Goal: Task Accomplishment & Management: Use online tool/utility

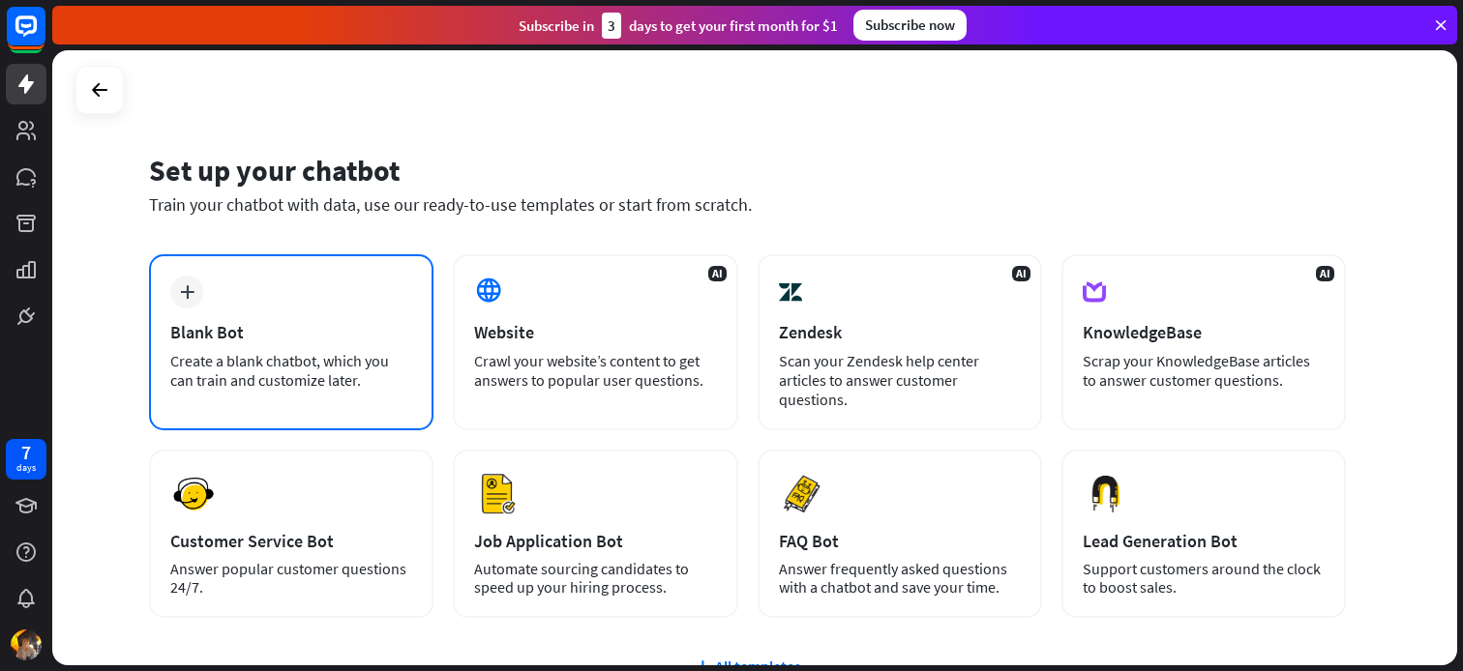
click at [263, 325] on div "Blank Bot" at bounding box center [291, 332] width 242 height 22
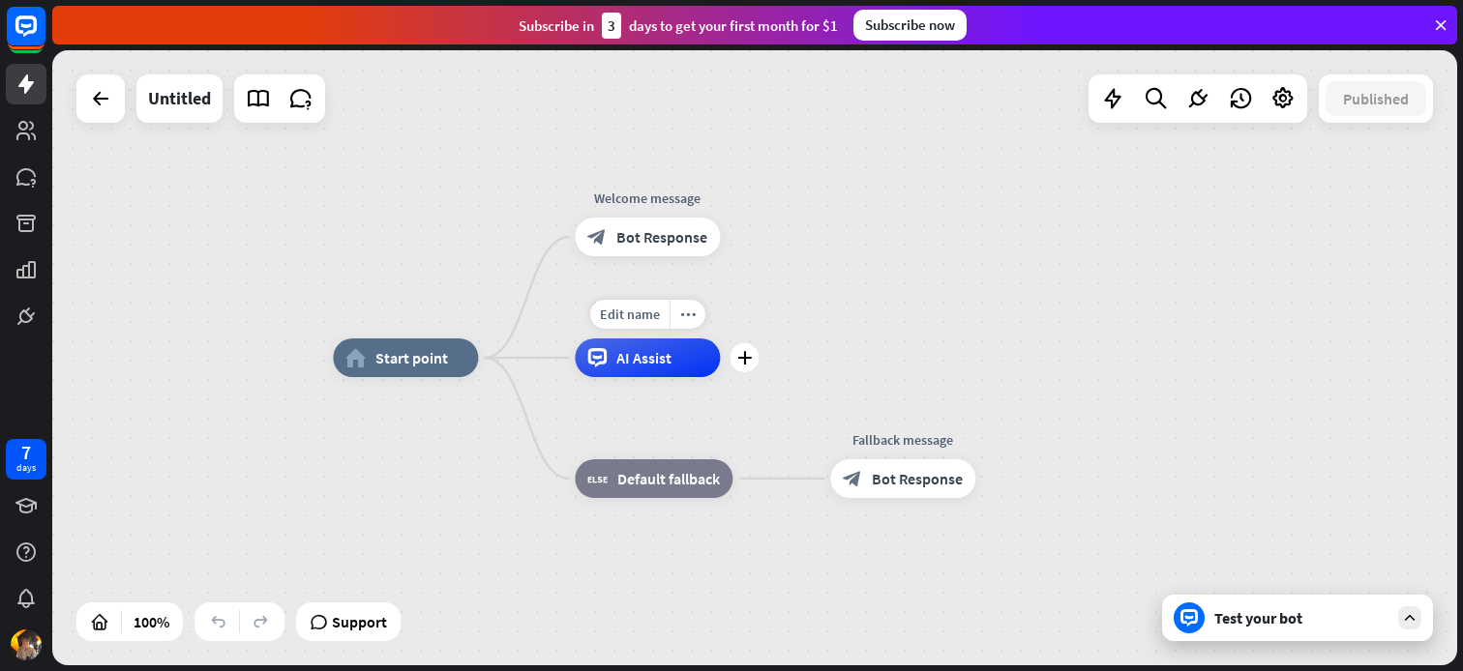
click at [658, 368] on div "AI Assist" at bounding box center [647, 358] width 145 height 39
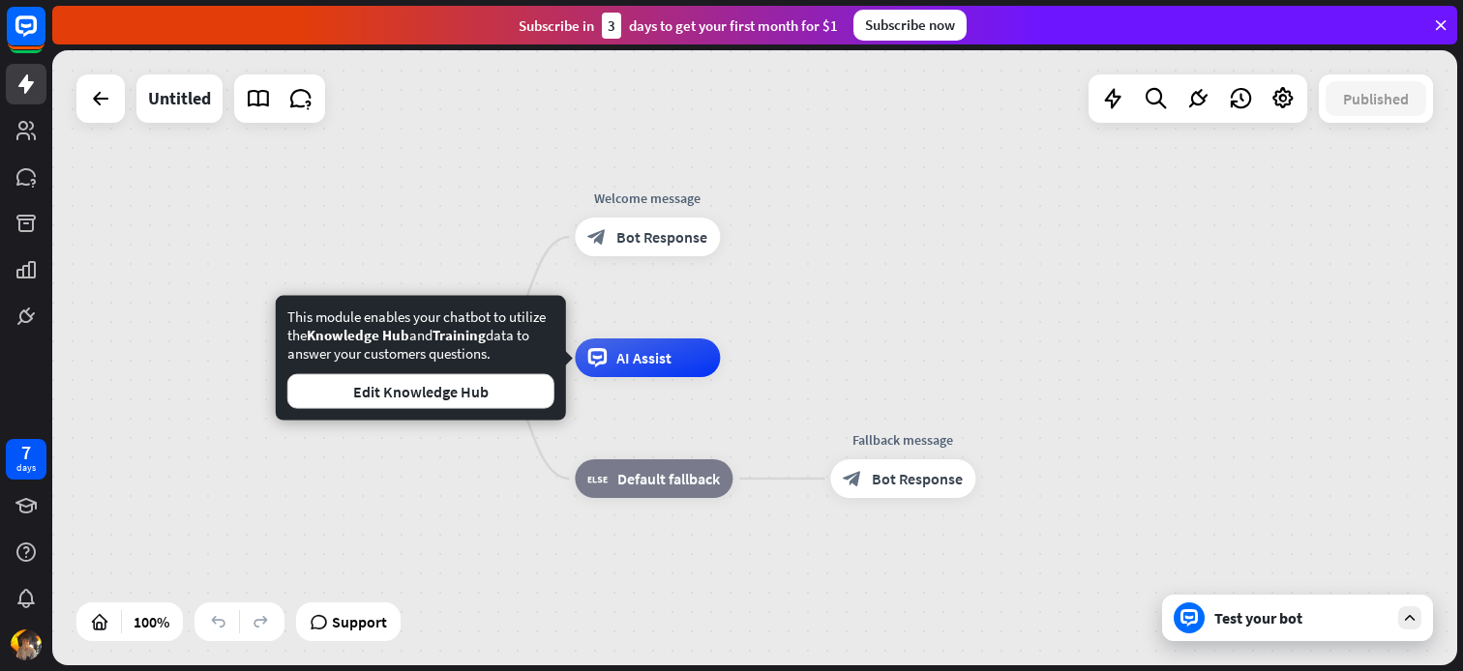
click at [903, 337] on div "home_2 Start point Welcome message block_bot_response Bot Response AI Assist bl…" at bounding box center [754, 357] width 1405 height 615
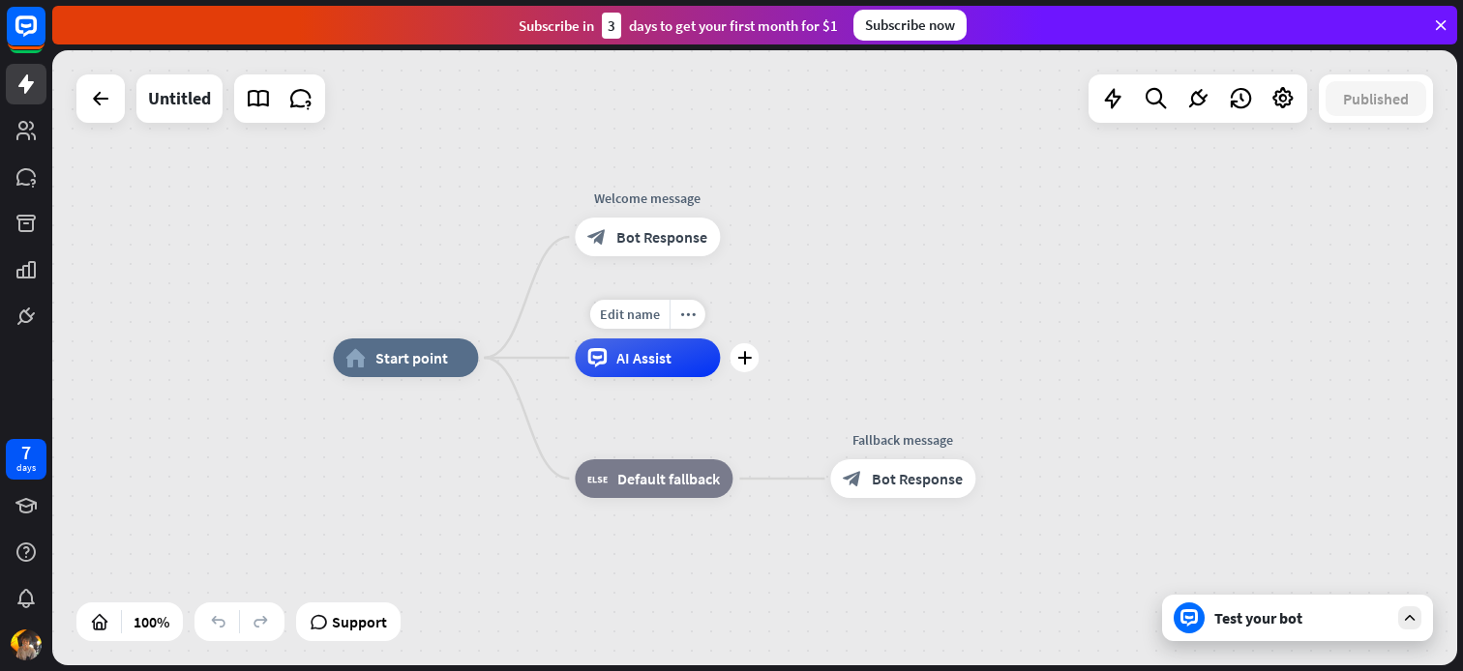
click at [655, 355] on span "AI Assist" at bounding box center [643, 357] width 55 height 19
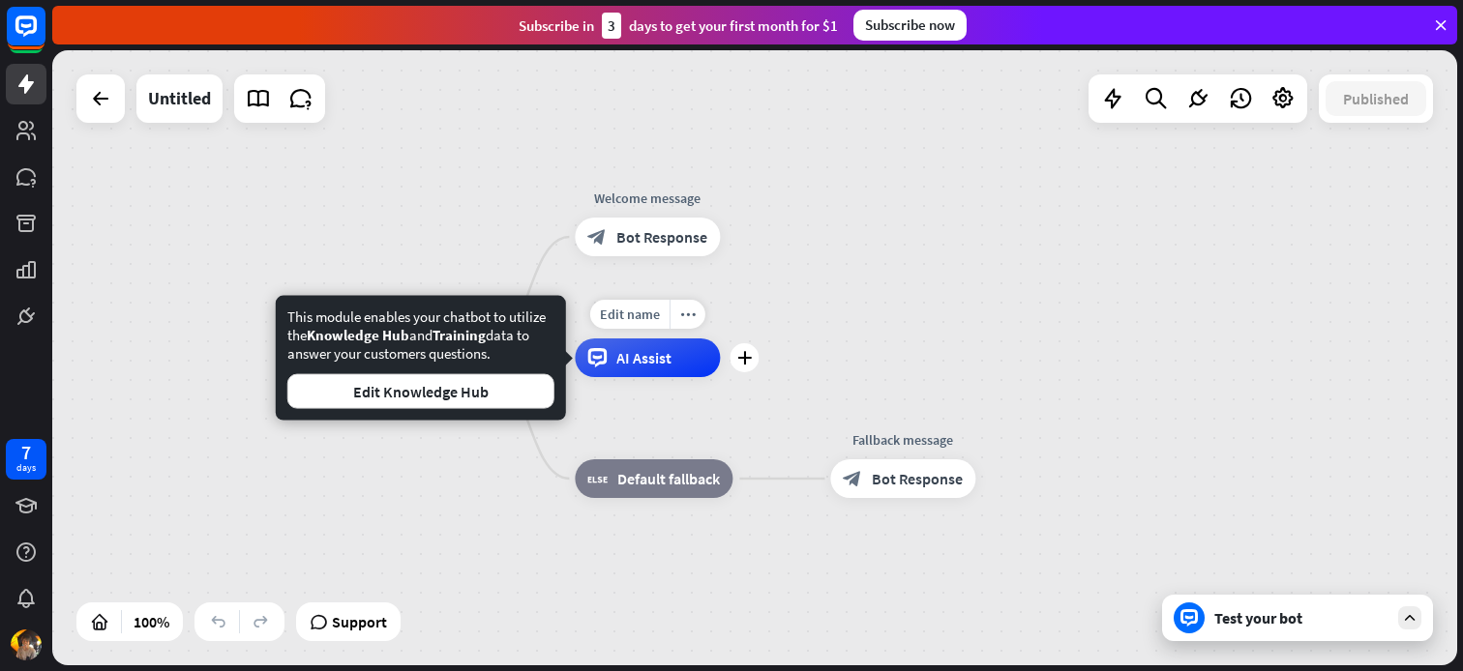
click at [855, 265] on div "home_2 Start point Welcome message block_bot_response Bot Response Edit name mo…" at bounding box center [754, 357] width 1405 height 615
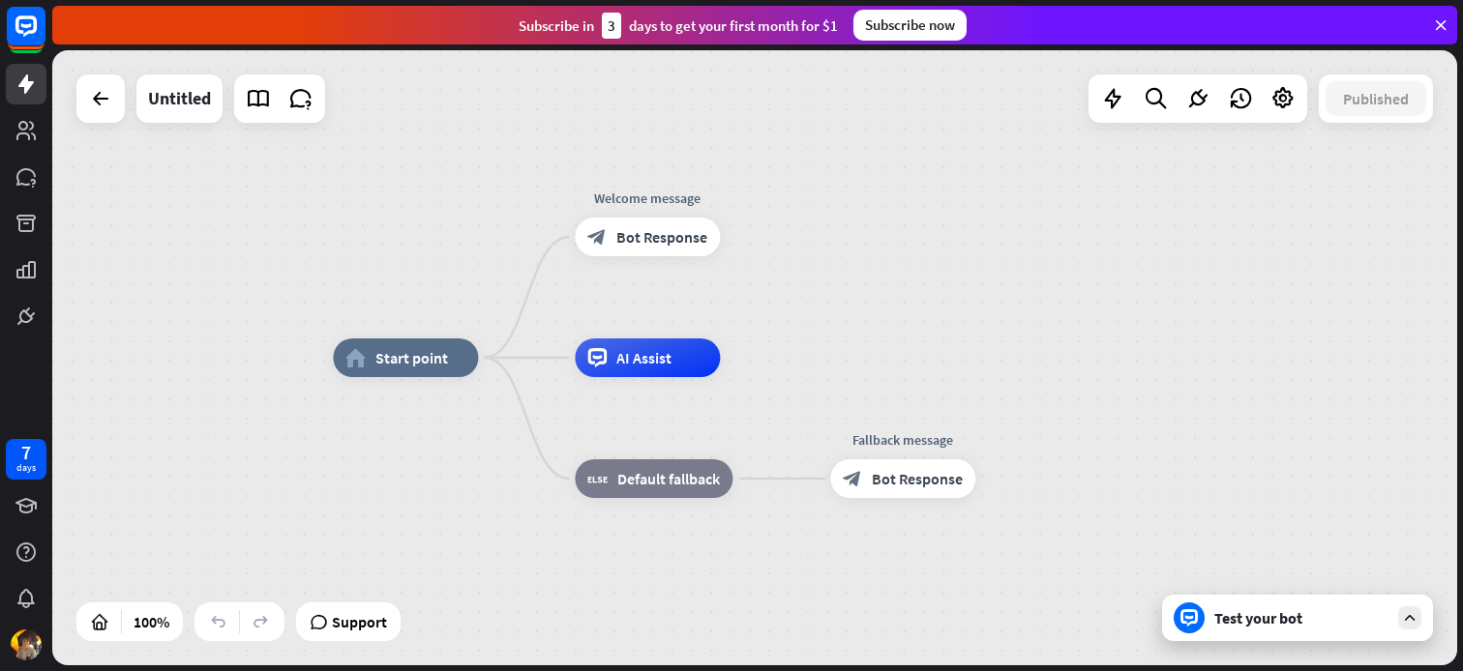
click at [1286, 612] on div "Test your bot" at bounding box center [1301, 617] width 174 height 19
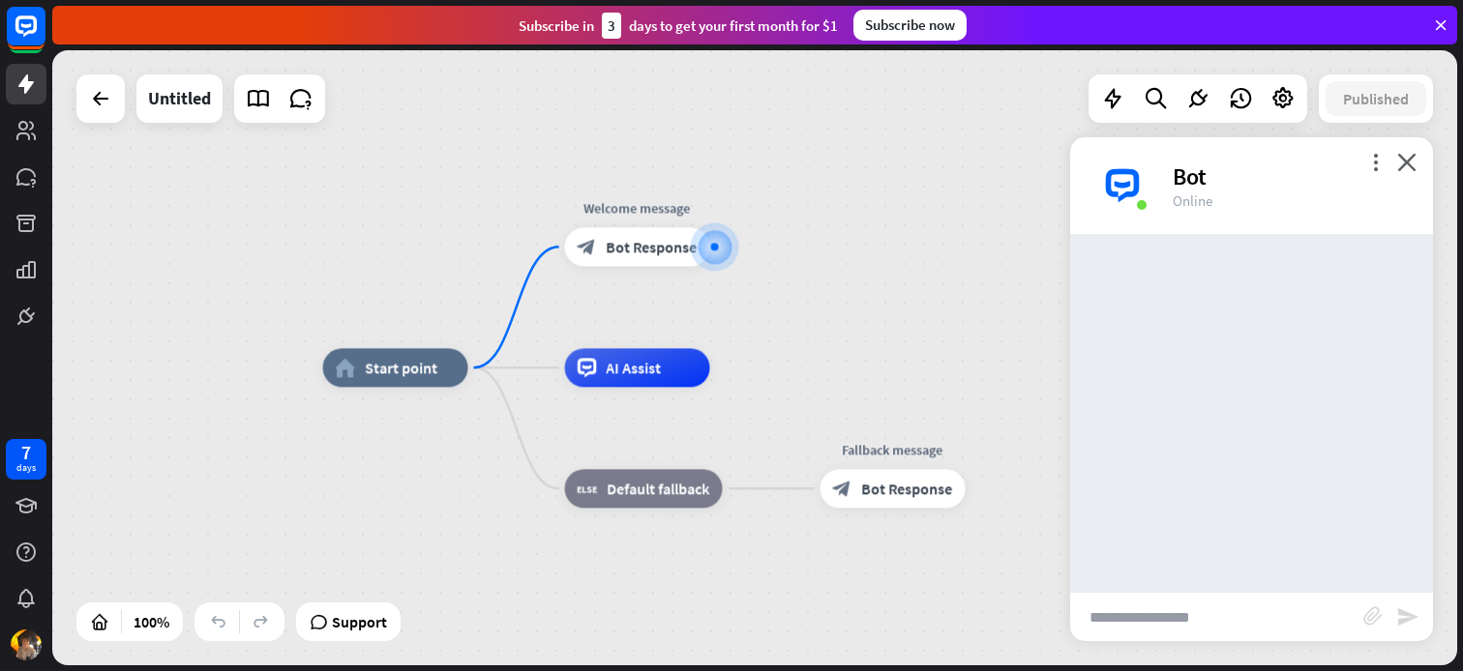
click at [1168, 606] on input "text" at bounding box center [1216, 617] width 293 height 48
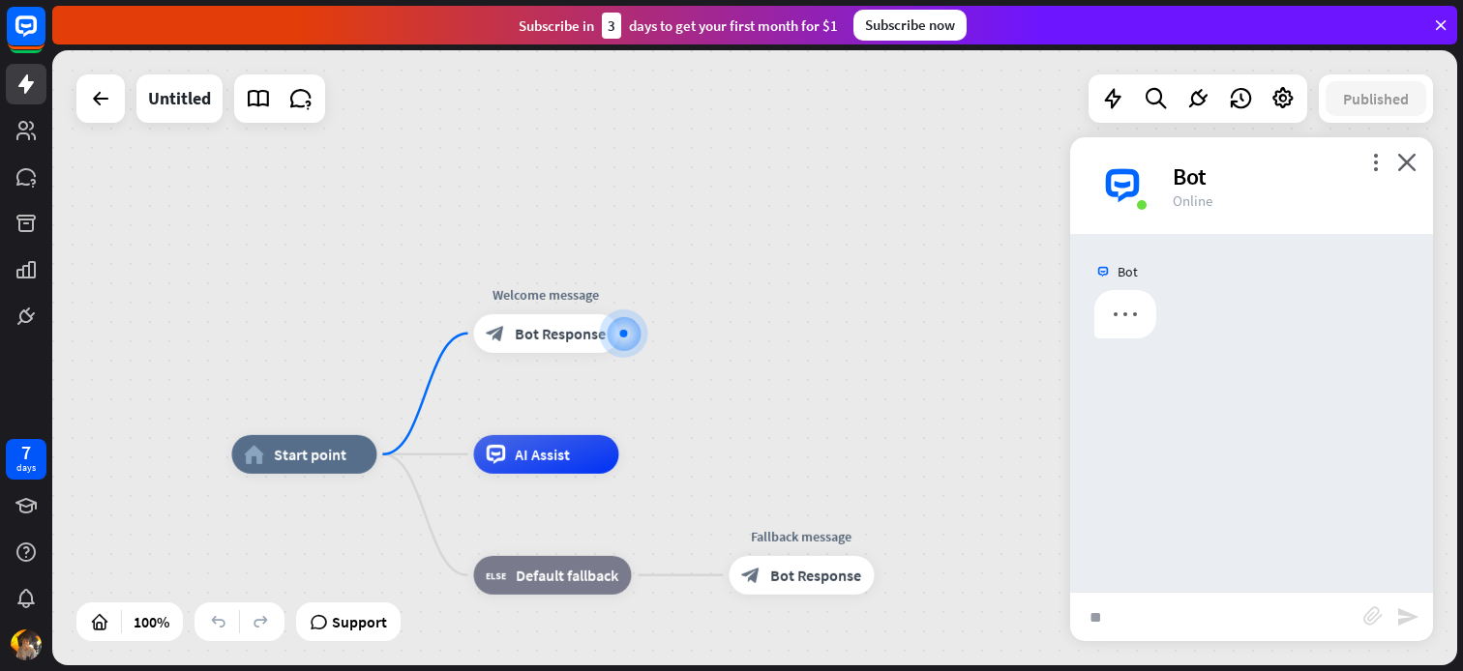
type input "***"
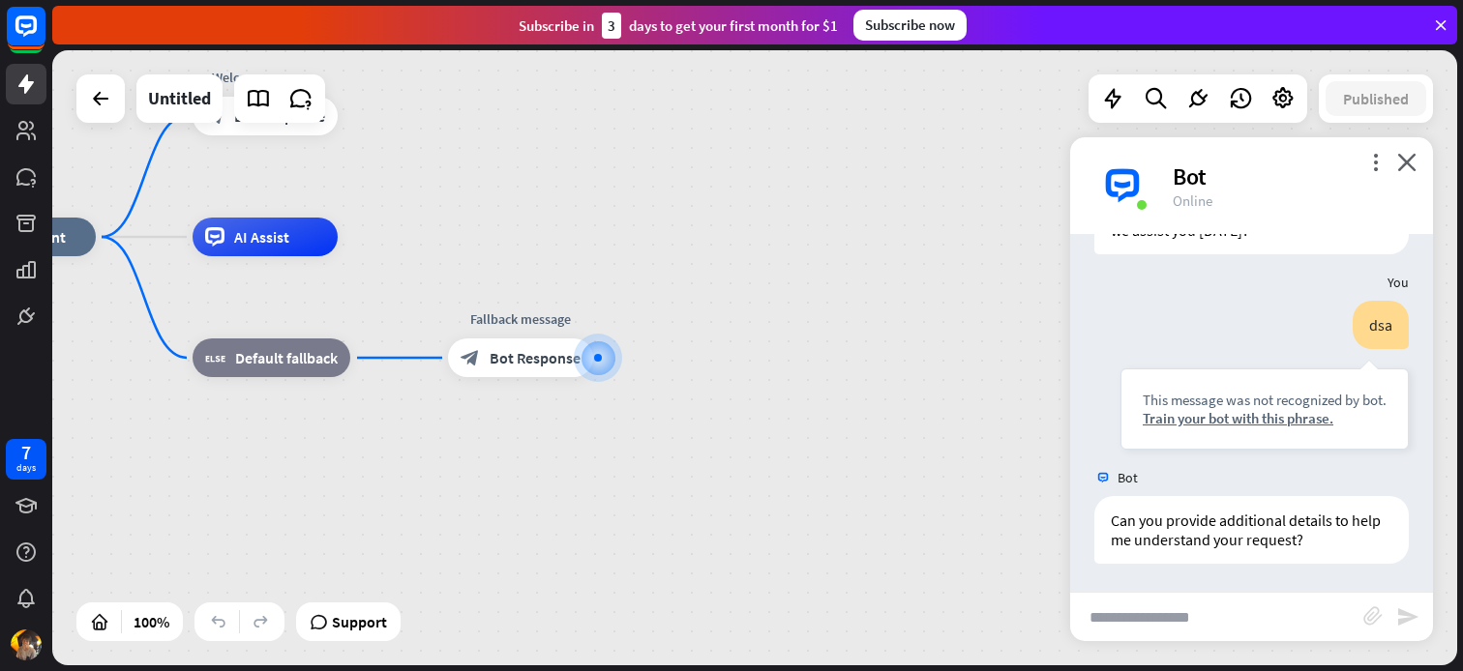
scroll to position [124, 0]
drag, startPoint x: 530, startPoint y: 497, endPoint x: 812, endPoint y: 503, distance: 281.5
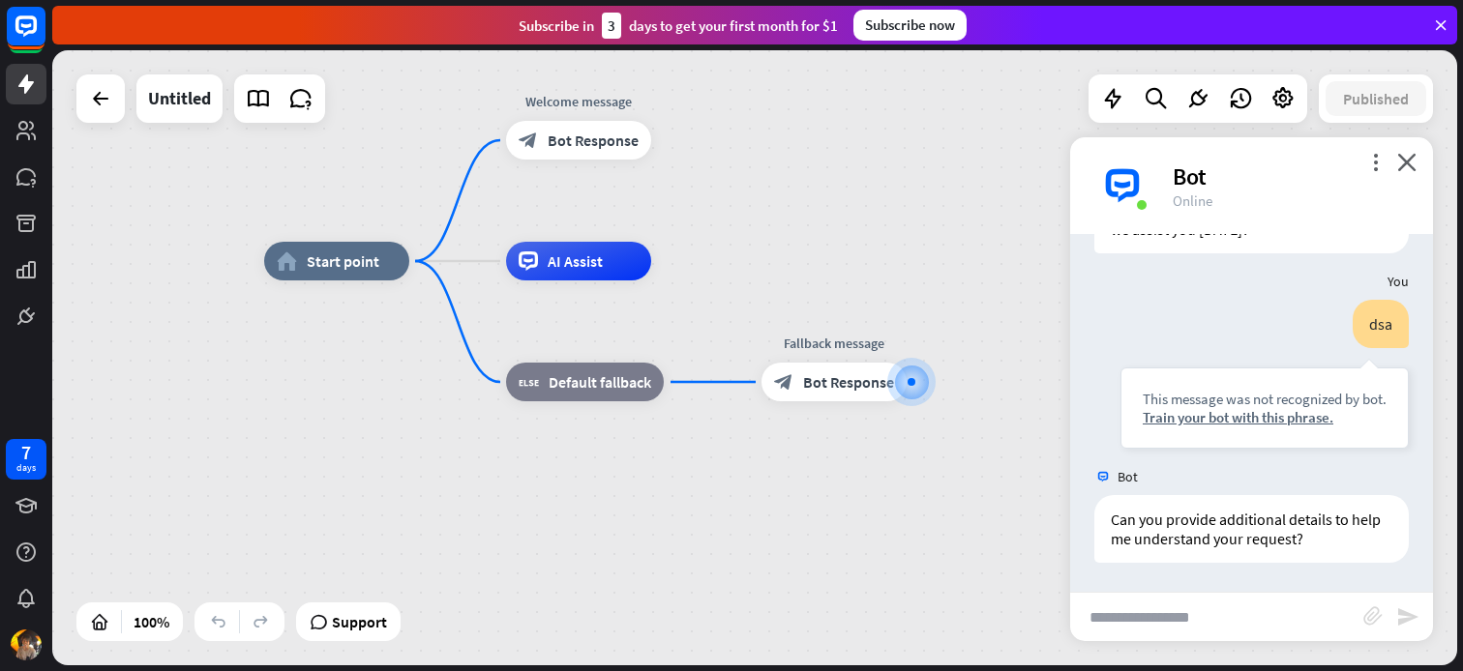
drag, startPoint x: 532, startPoint y: 468, endPoint x: 867, endPoint y: 490, distance: 335.4
click at [867, 490] on div "home_2 Start point Welcome message block_bot_response Bot Response AI Assist bl…" at bounding box center [966, 568] width 1405 height 615
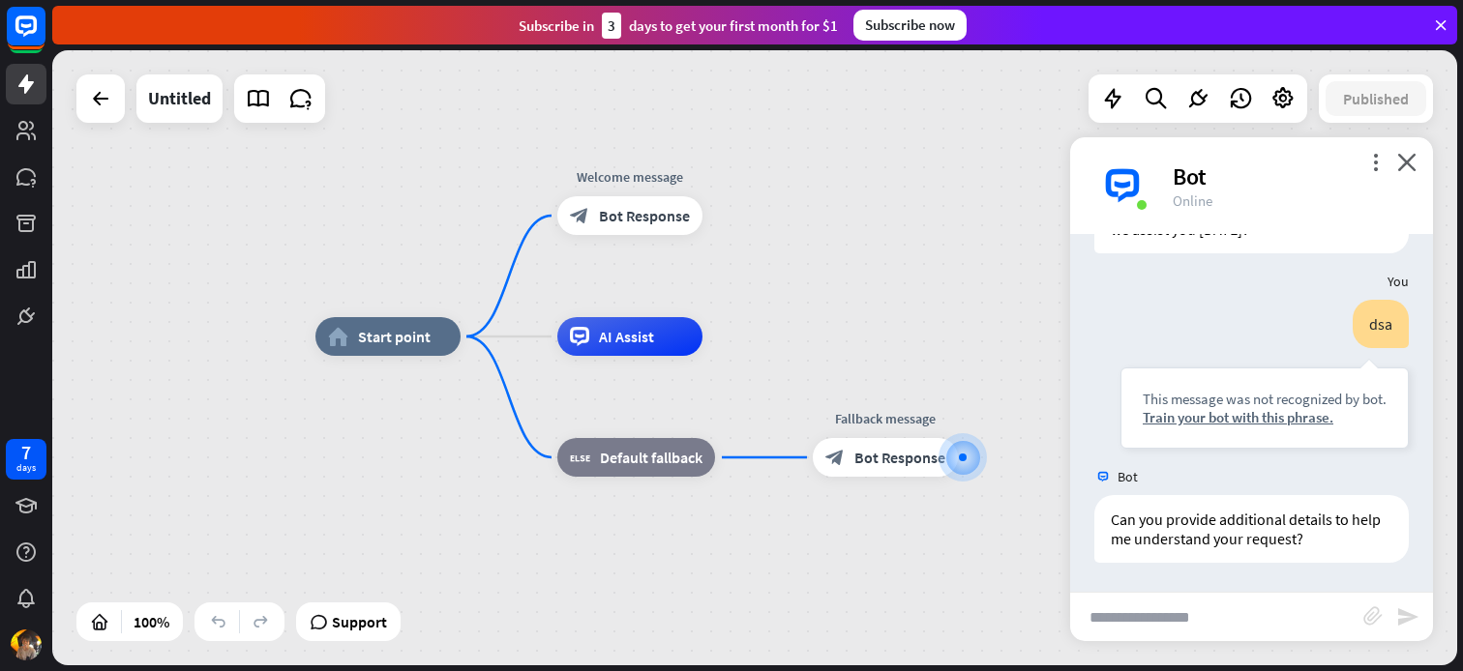
drag, startPoint x: 752, startPoint y: 499, endPoint x: 783, endPoint y: 541, distance: 51.8
click at [783, 541] on div "home_2 Start point Welcome message block_bot_response Bot Response AI Assist bl…" at bounding box center [1017, 644] width 1405 height 615
click at [1148, 610] on input "text" at bounding box center [1216, 617] width 293 height 48
type input "******"
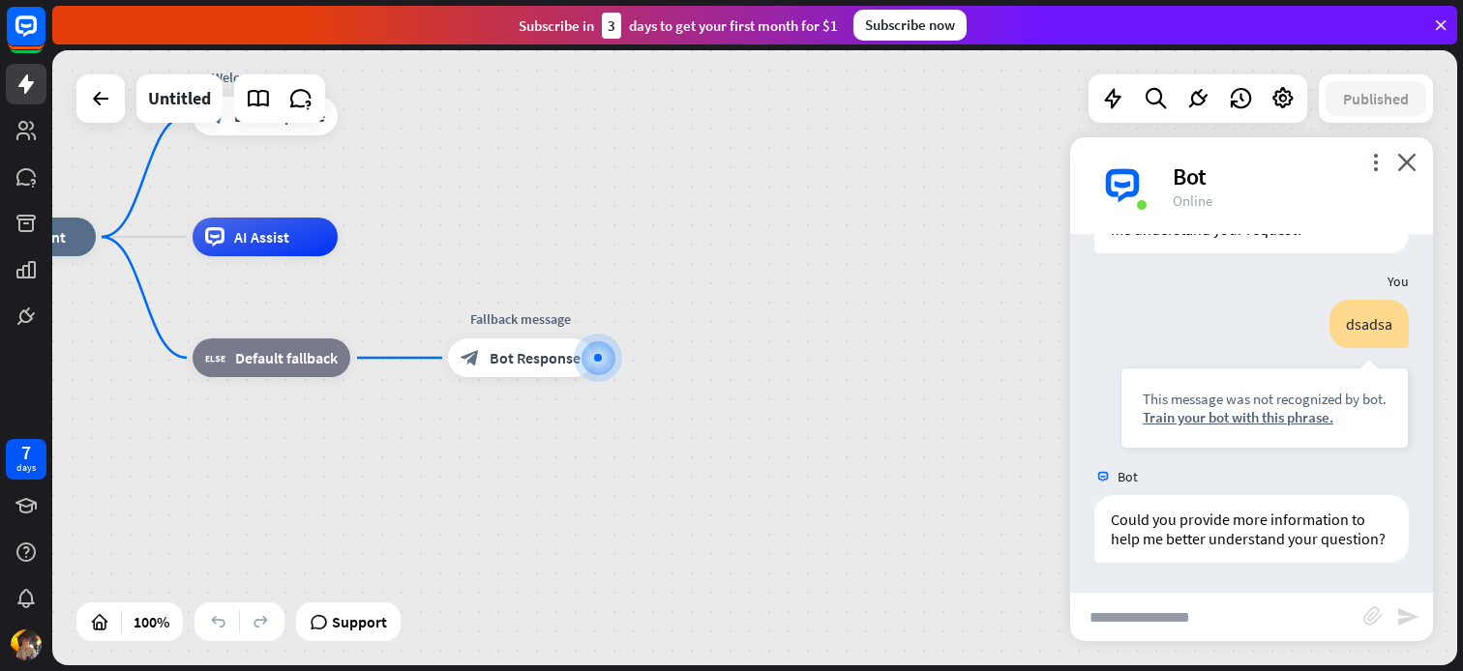
scroll to position [452, 0]
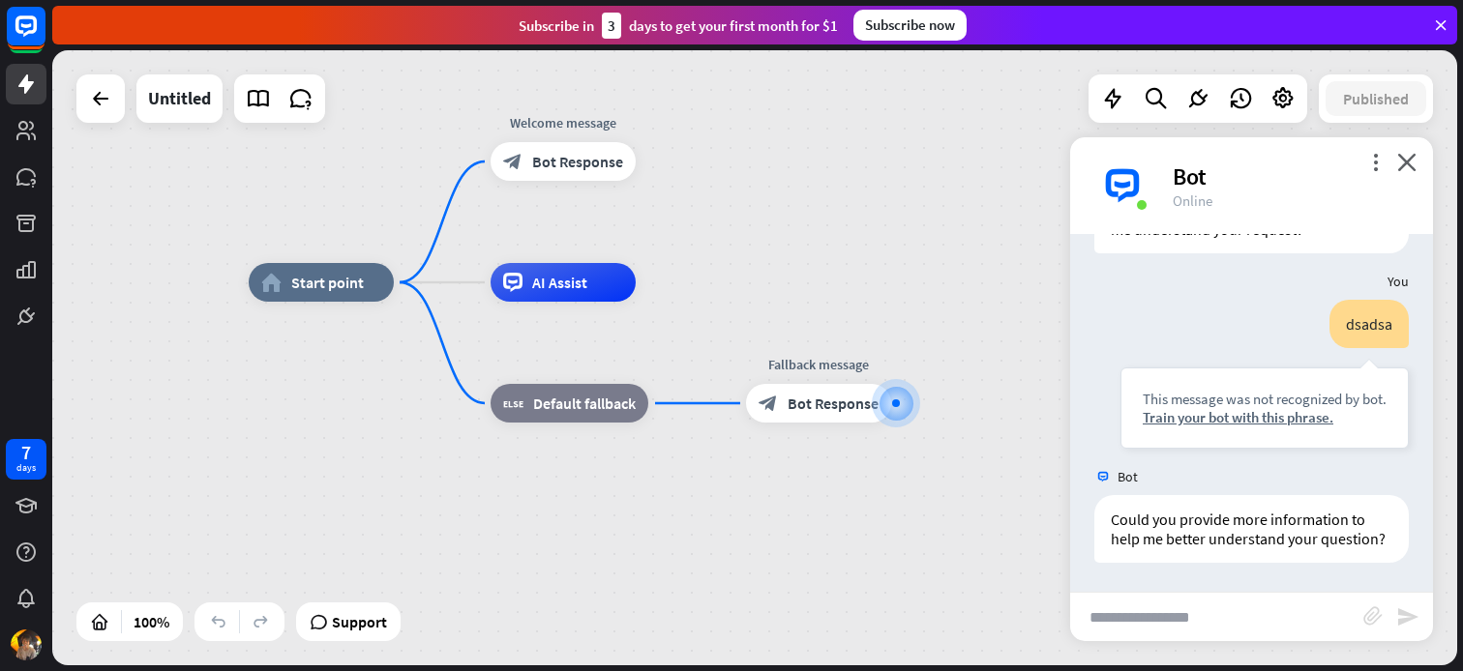
drag, startPoint x: 487, startPoint y: 457, endPoint x: 861, endPoint y: 516, distance: 379.0
click at [861, 516] on div "home_2 Start point Welcome message block_bot_response Bot Response AI Assist bl…" at bounding box center [951, 589] width 1405 height 615
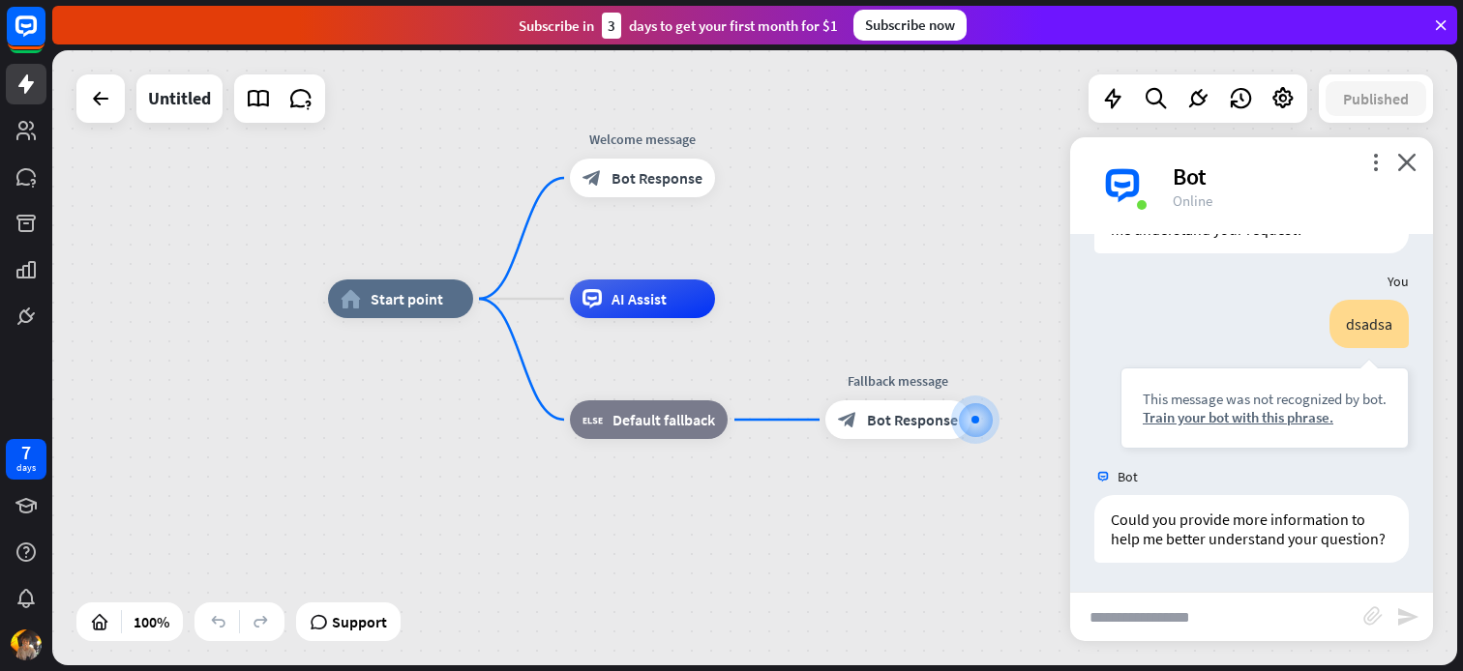
click at [1226, 596] on input "text" at bounding box center [1216, 617] width 293 height 48
type input "**********"
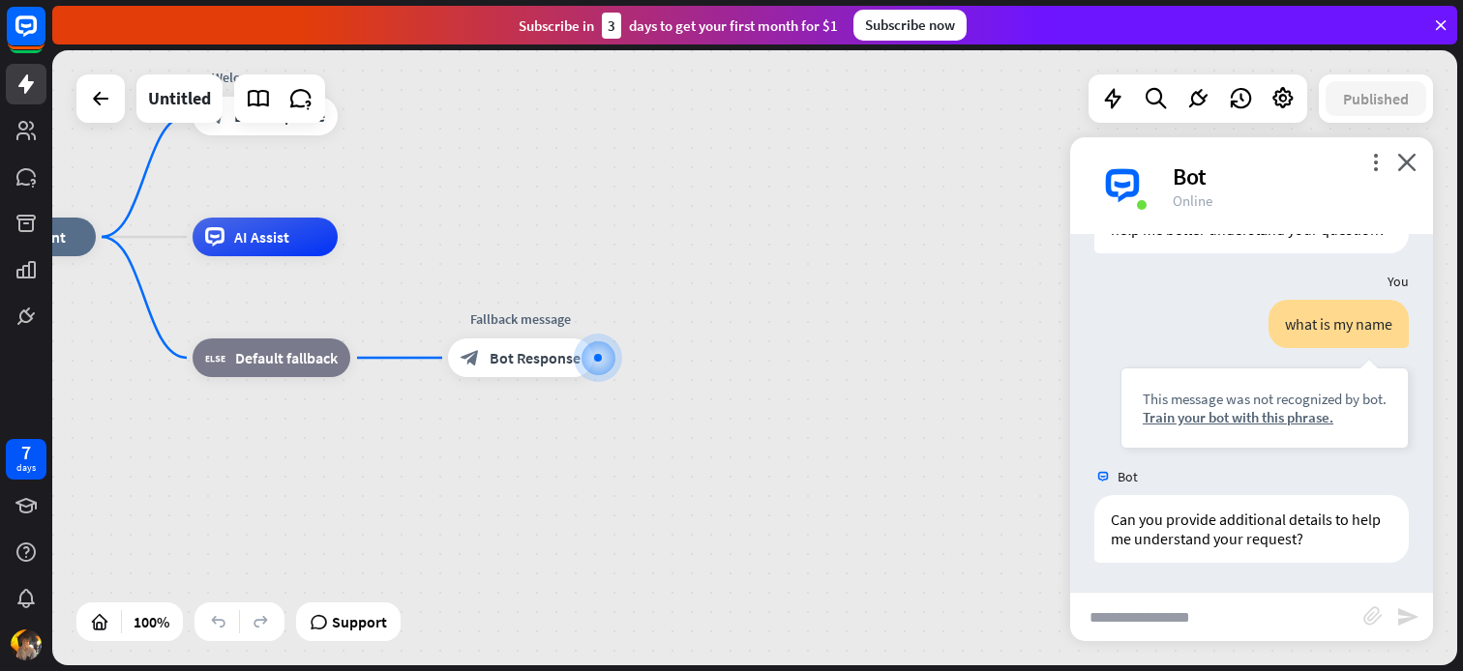
scroll to position [761, 0]
drag, startPoint x: 567, startPoint y: 488, endPoint x: 767, endPoint y: 498, distance: 200.5
click at [746, 535] on div "home_2 Start point Welcome message block_bot_response Bot Response AI Assist bl…" at bounding box center [653, 544] width 1405 height 615
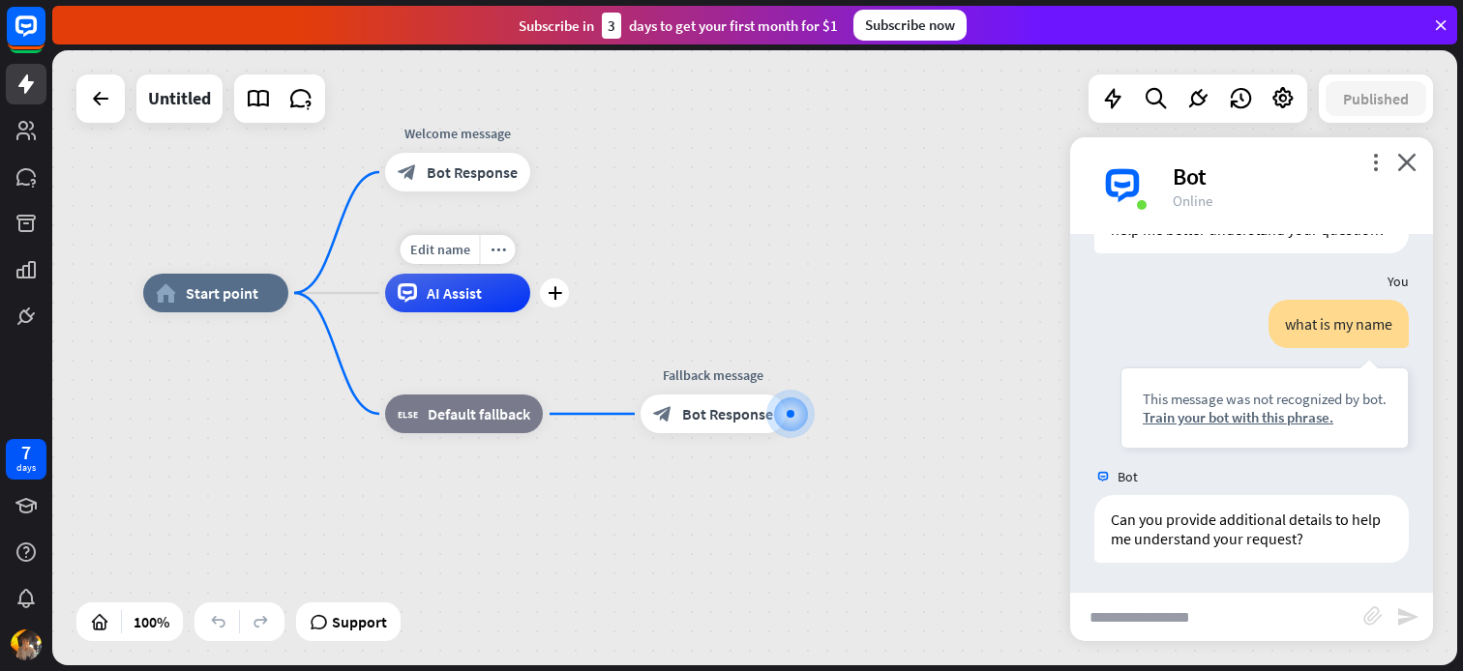
click at [430, 283] on span "AI Assist" at bounding box center [454, 292] width 55 height 19
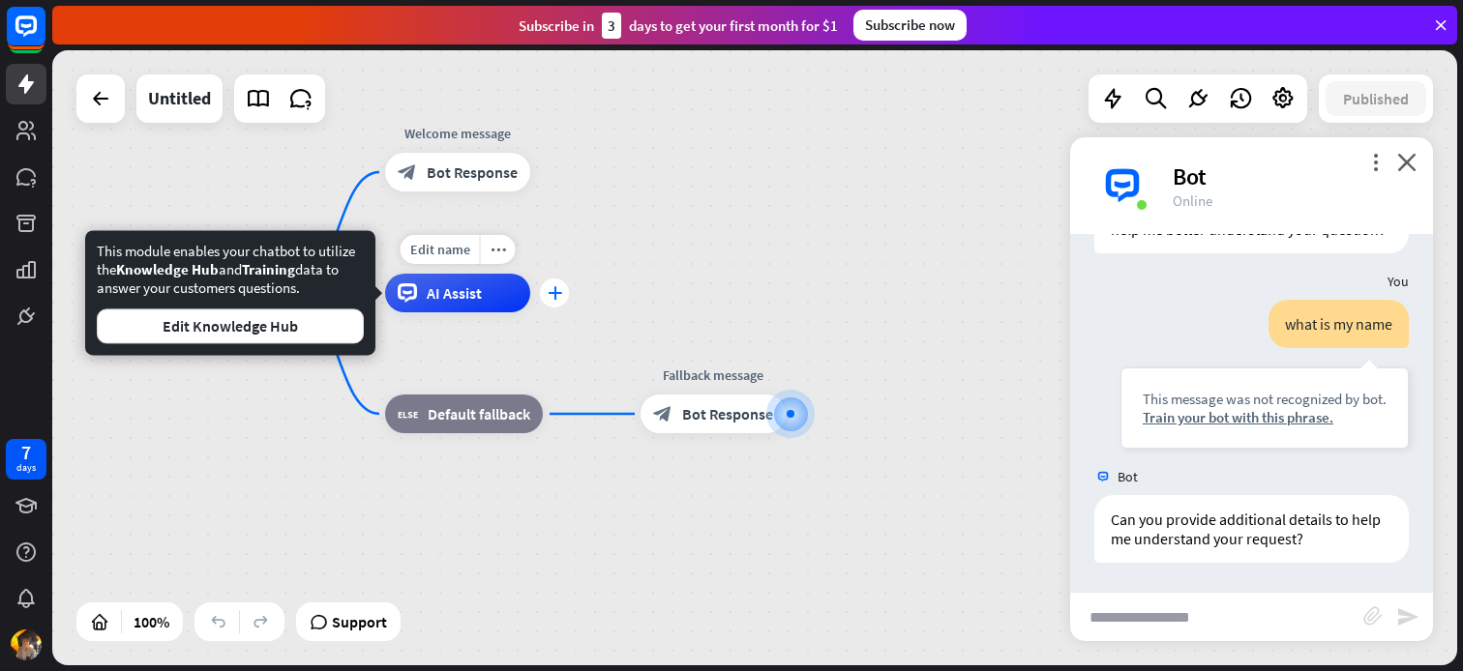
click at [566, 301] on div "plus" at bounding box center [554, 293] width 29 height 29
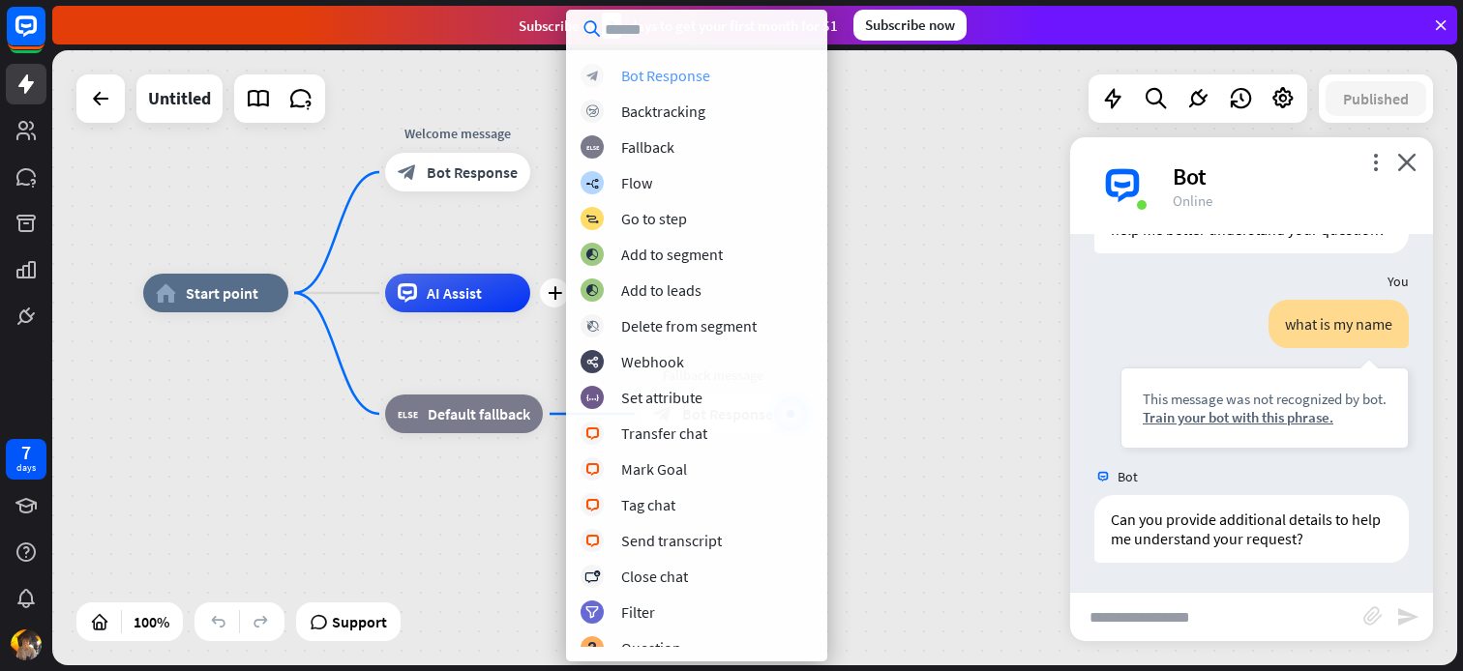
click at [685, 77] on div "Bot Response" at bounding box center [665, 75] width 89 height 19
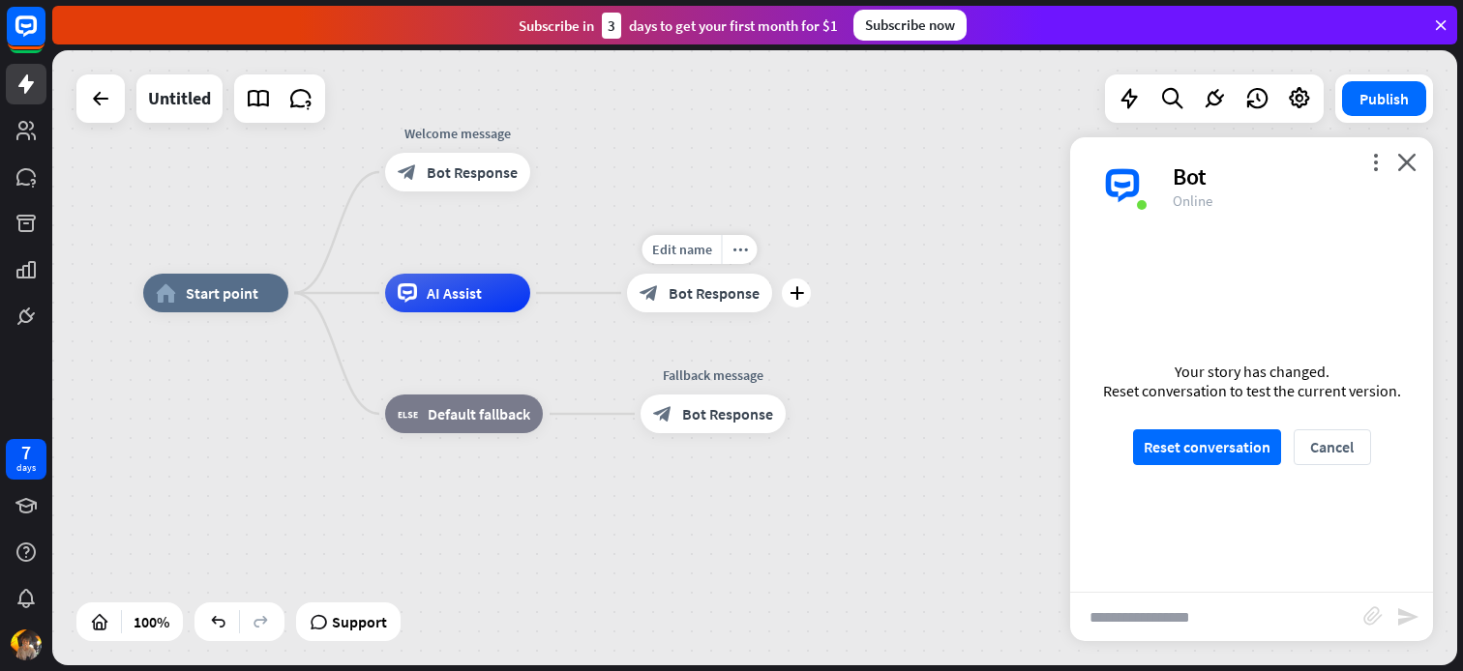
click at [705, 299] on span "Bot Response" at bounding box center [713, 292] width 91 height 19
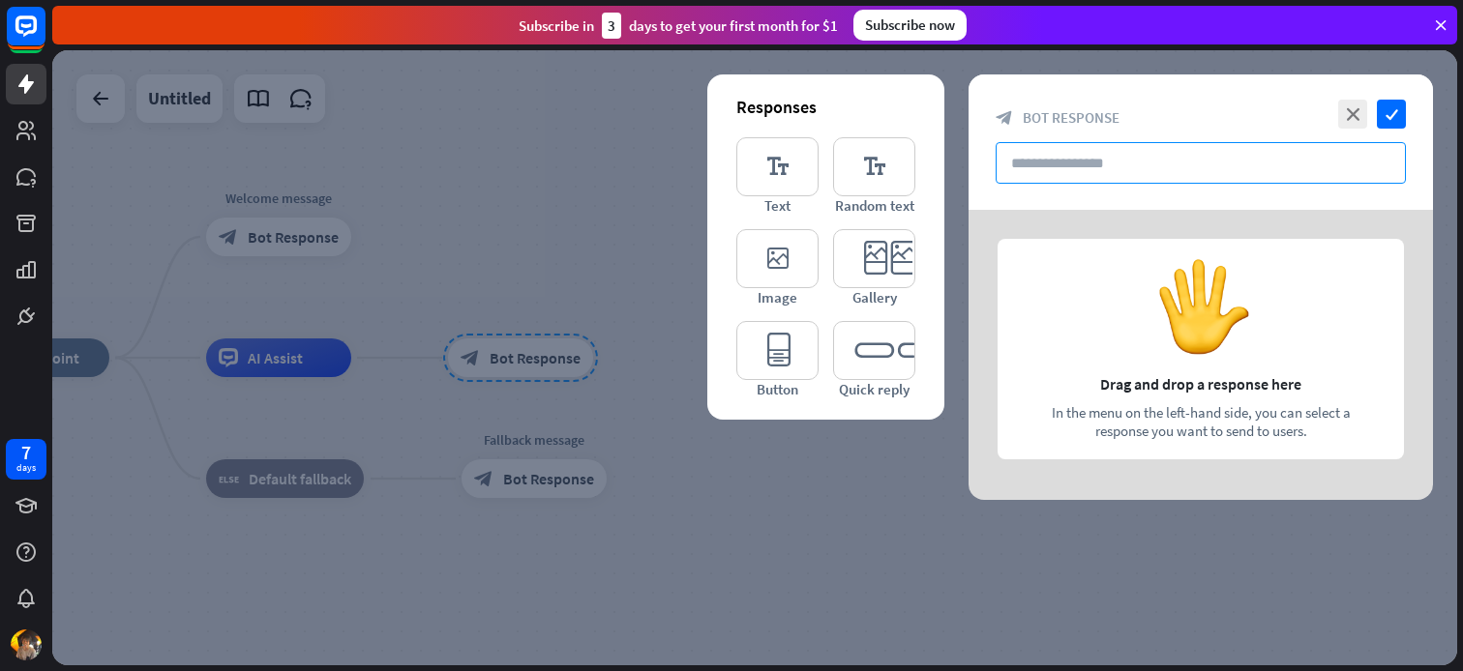
click at [1076, 167] on input "text" at bounding box center [1200, 163] width 410 height 42
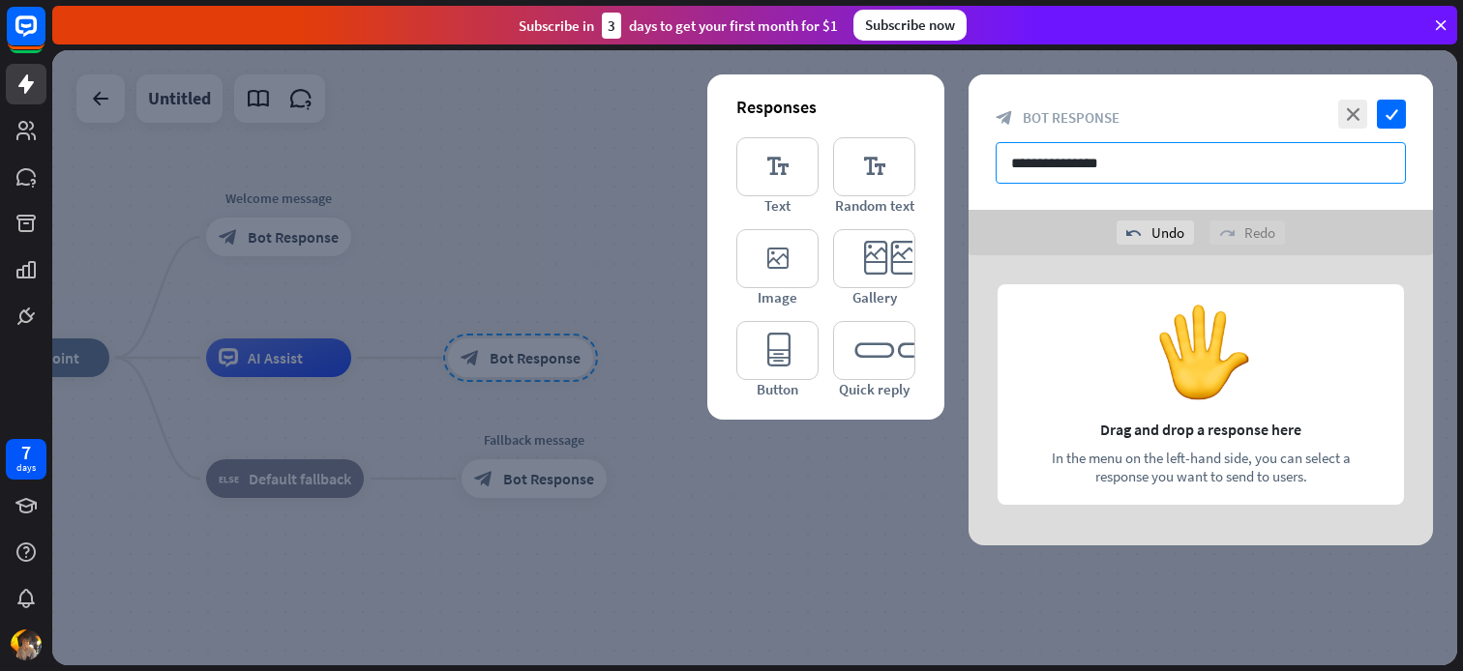
type input "**********"
click at [1396, 125] on icon "check" at bounding box center [1390, 114] width 29 height 29
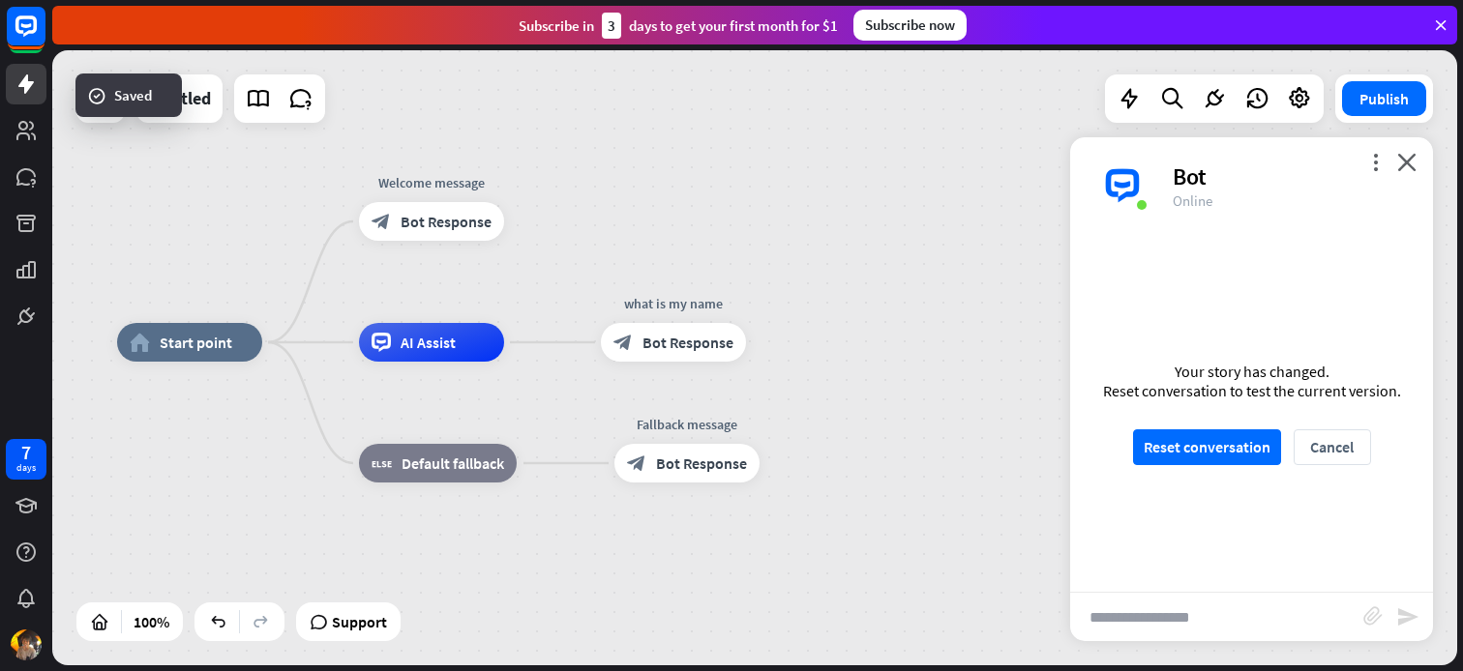
drag, startPoint x: 941, startPoint y: 236, endPoint x: 917, endPoint y: 267, distance: 39.3
click at [949, 231] on div "home_2 Start point Welcome message block_bot_response Bot Response AI Assist wh…" at bounding box center [754, 357] width 1405 height 615
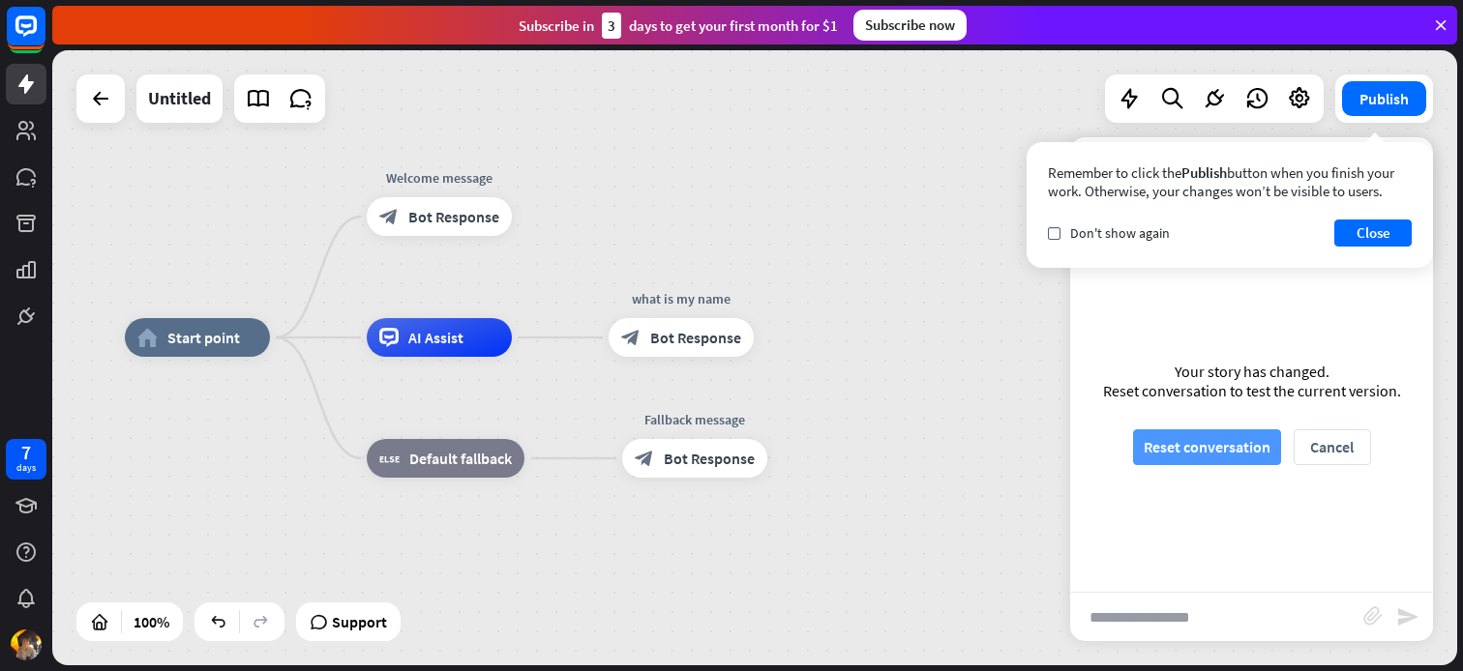
click at [1199, 456] on button "Reset conversation" at bounding box center [1207, 447] width 148 height 36
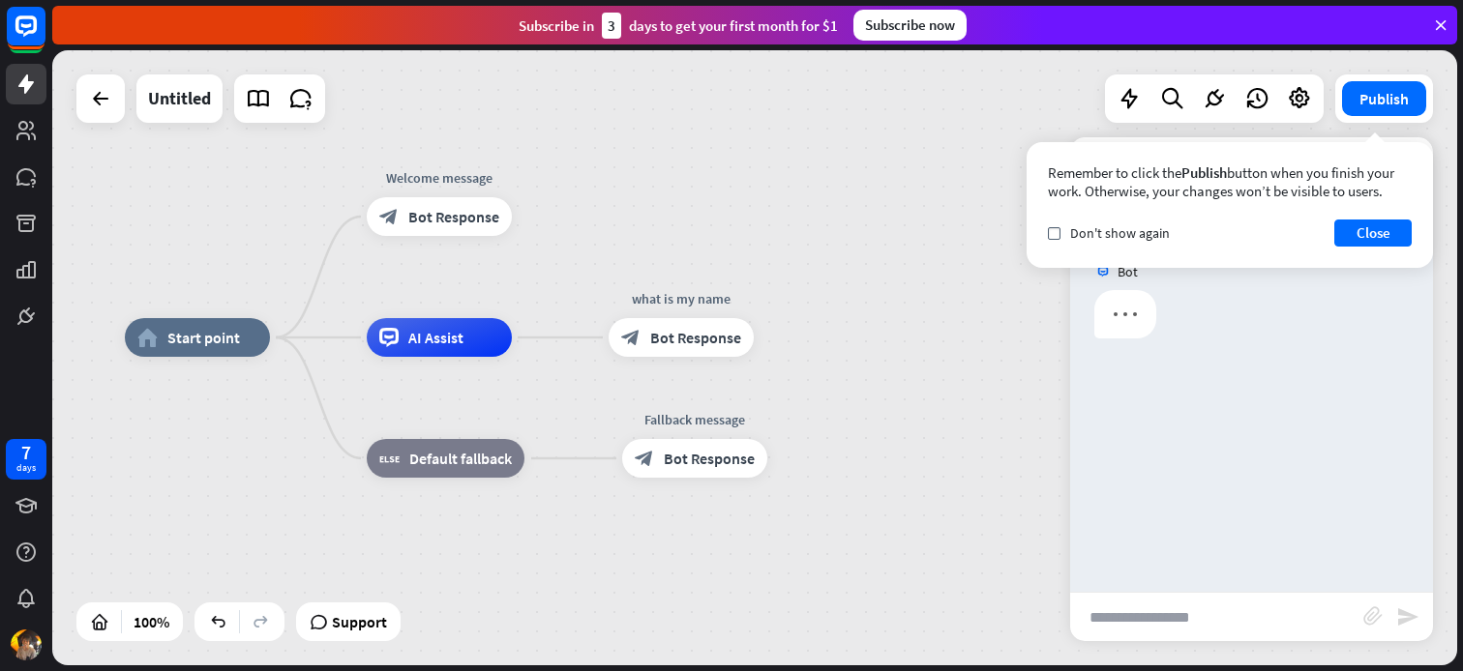
click at [1168, 612] on input "text" at bounding box center [1216, 617] width 293 height 48
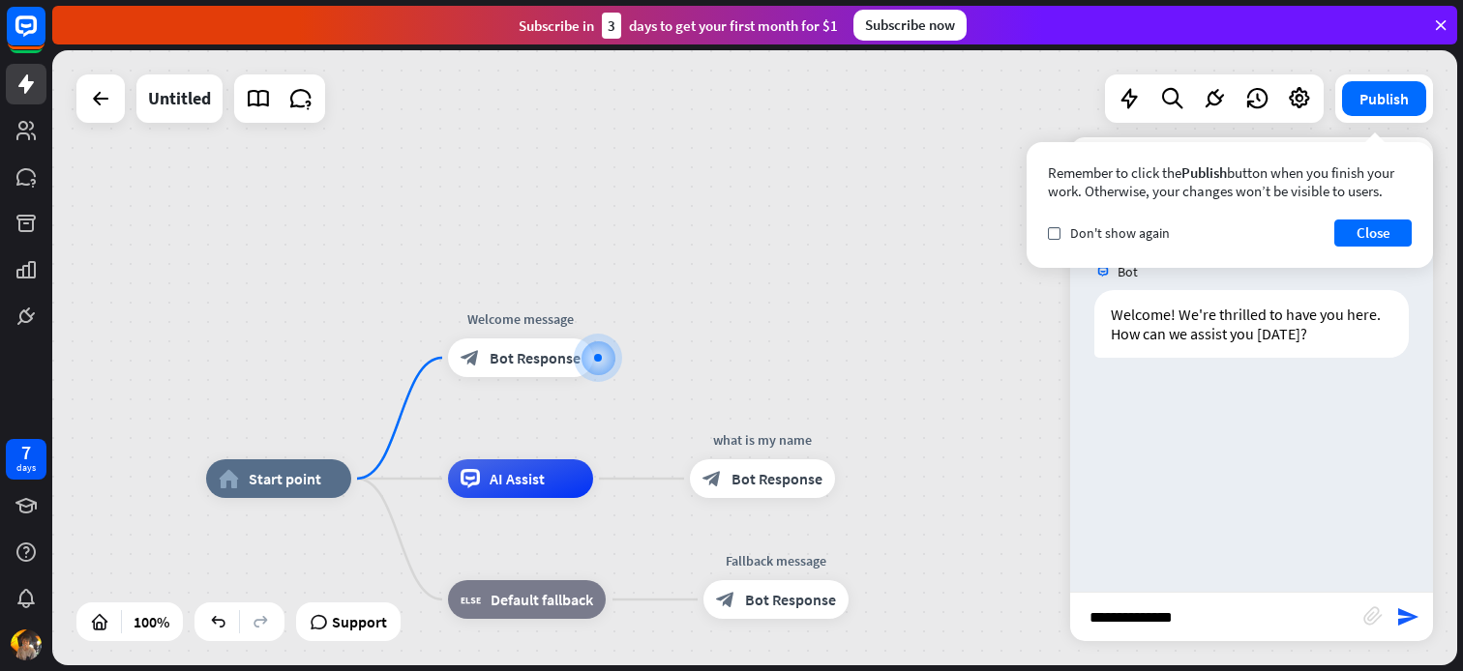
type input "**********"
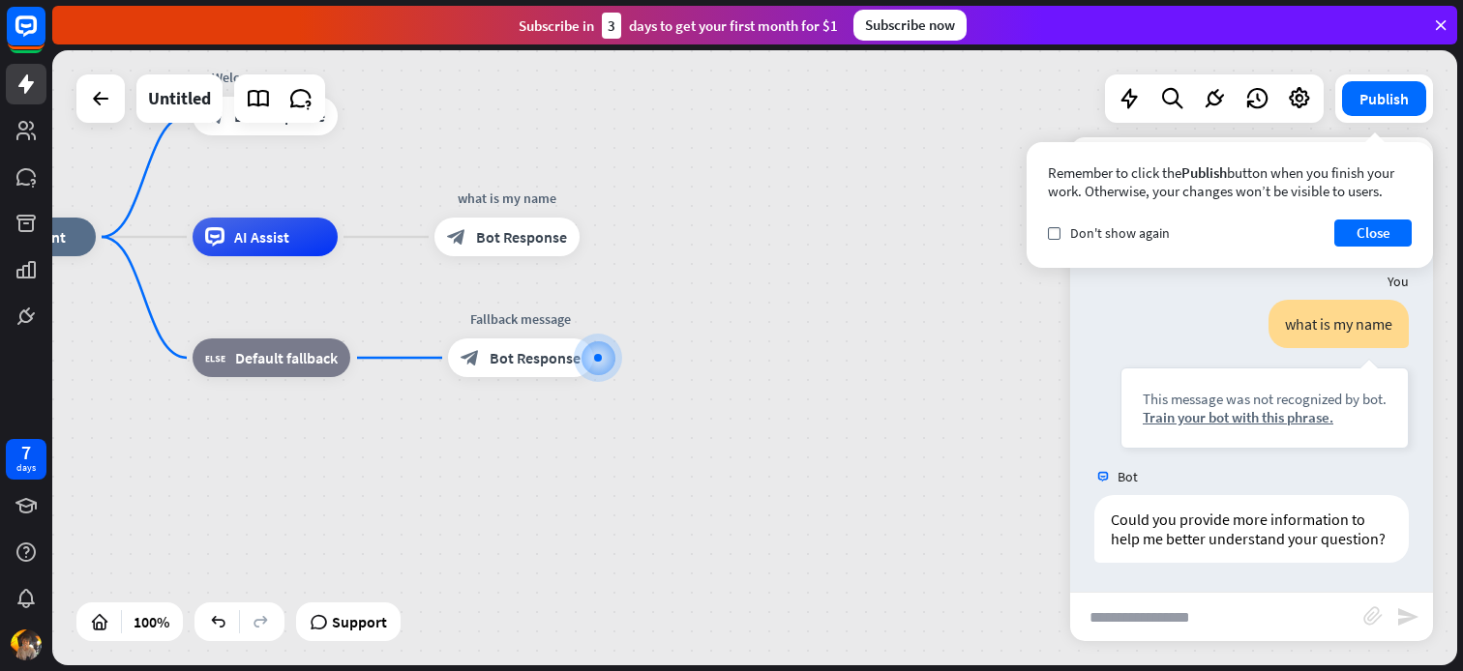
scroll to position [124, 0]
drag, startPoint x: 774, startPoint y: 503, endPoint x: 907, endPoint y: 517, distance: 134.3
click at [911, 521] on div "home_2 Start point Welcome message block_bot_response Bot Response AI Assist wh…" at bounding box center [653, 544] width 1405 height 615
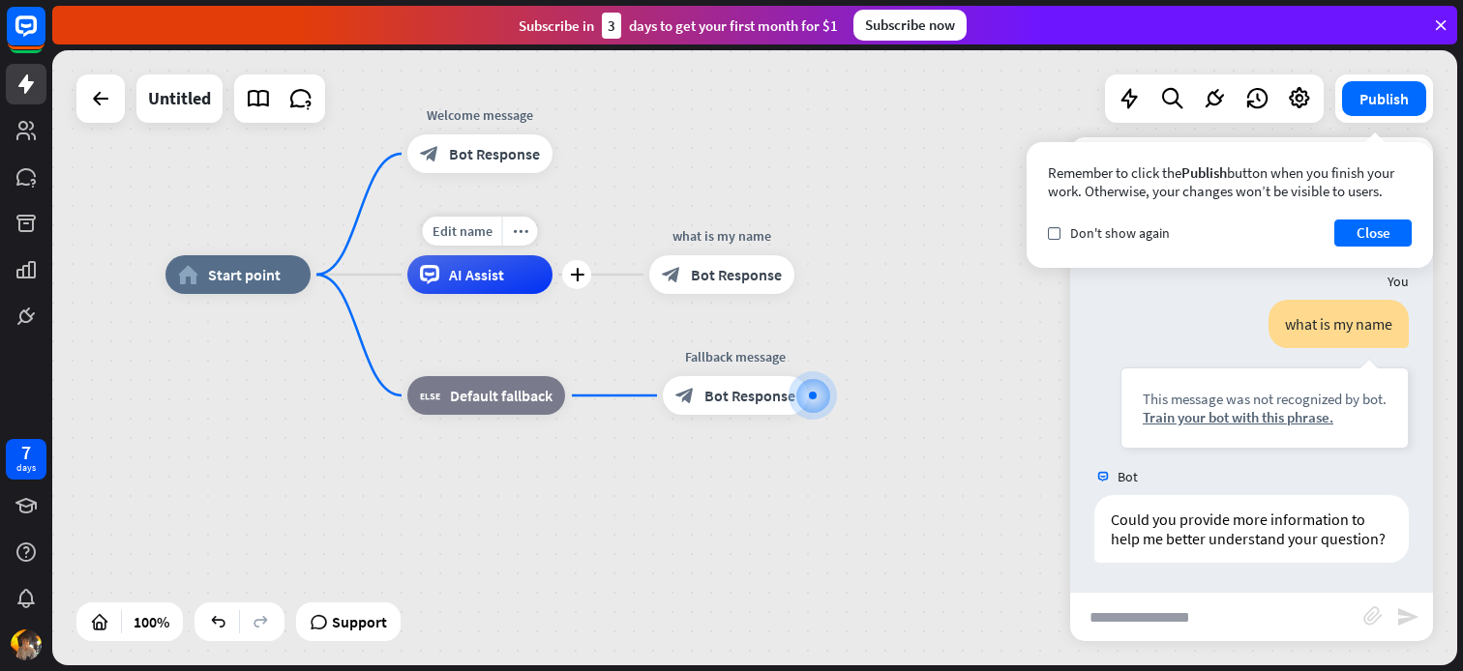
click at [521, 294] on div "Edit name more_horiz plus AI Assist" at bounding box center [479, 274] width 145 height 39
click at [703, 236] on span "Edit name" at bounding box center [704, 230] width 60 height 17
click at [839, 329] on div "**********" at bounding box center [867, 582] width 1405 height 615
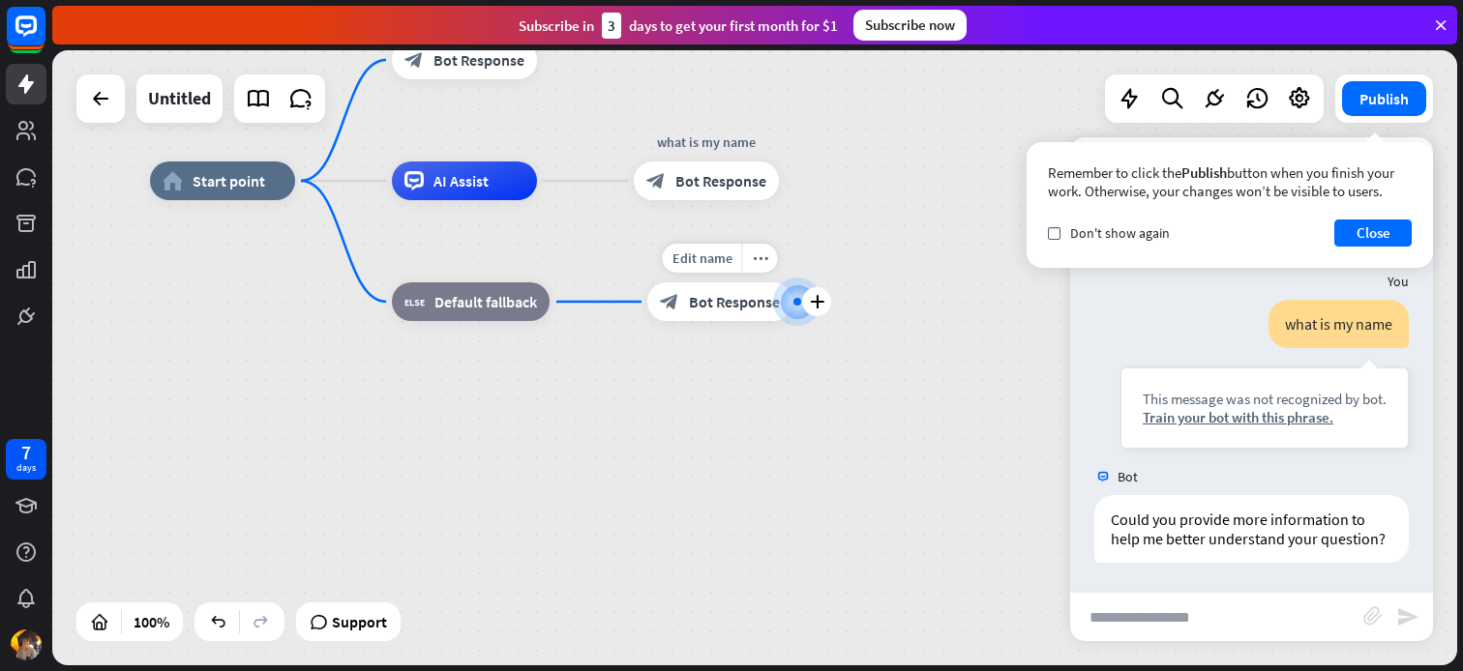
drag, startPoint x: 815, startPoint y: 395, endPoint x: 813, endPoint y: 338, distance: 57.1
click at [813, 324] on div at bounding box center [796, 301] width 45 height 45
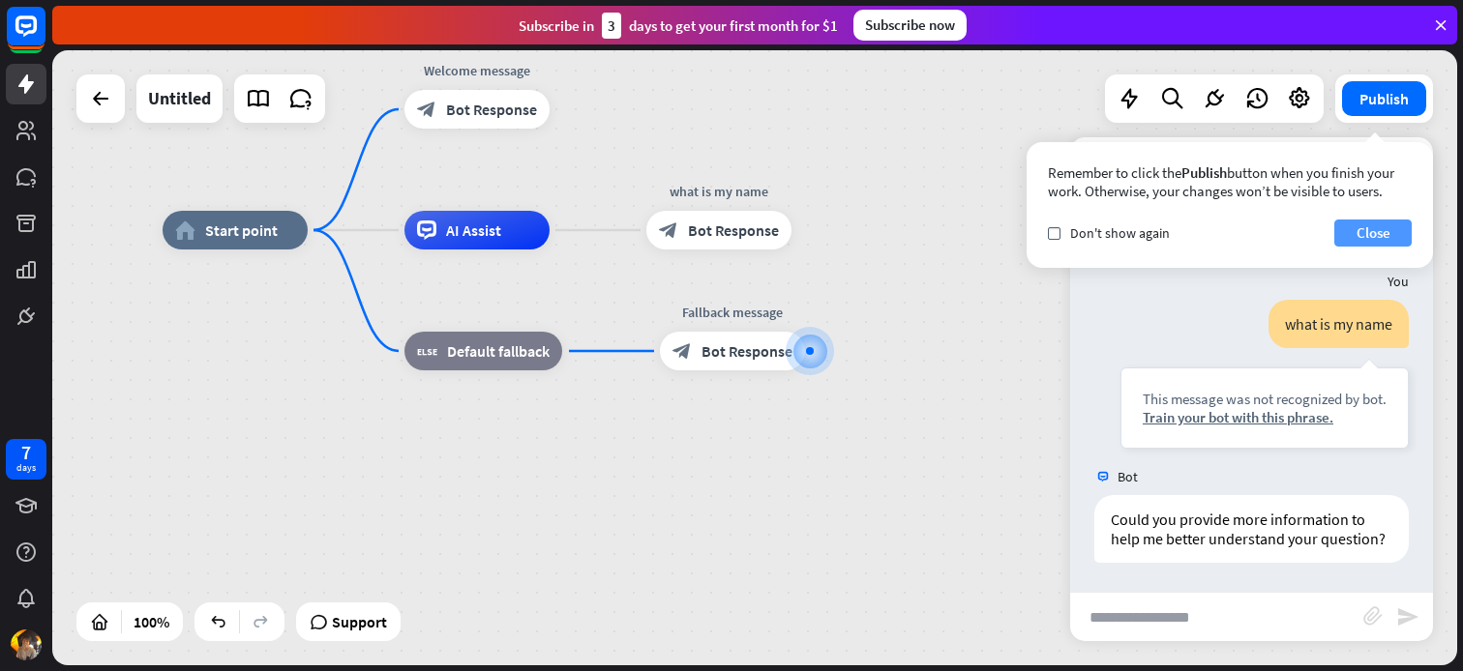
click at [1372, 231] on button "Close" at bounding box center [1372, 233] width 77 height 27
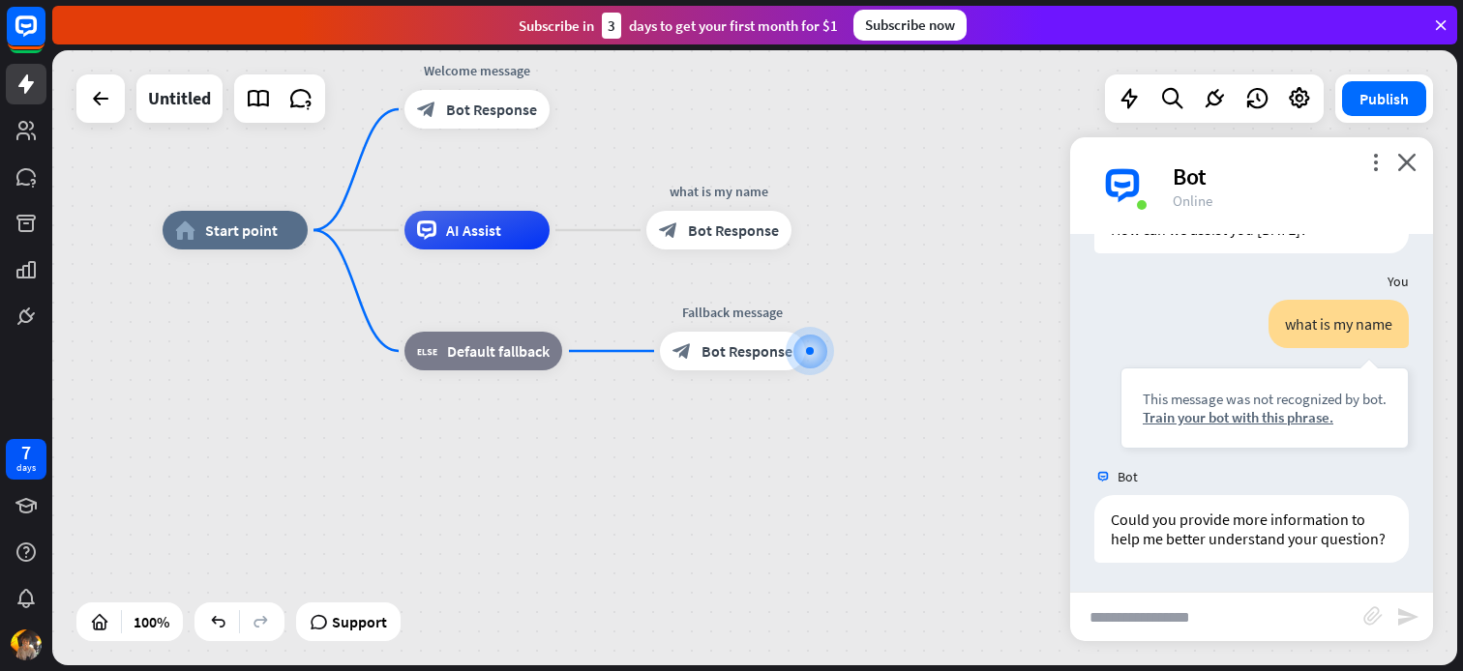
click at [1191, 630] on input "text" at bounding box center [1216, 617] width 293 height 48
type input "*****"
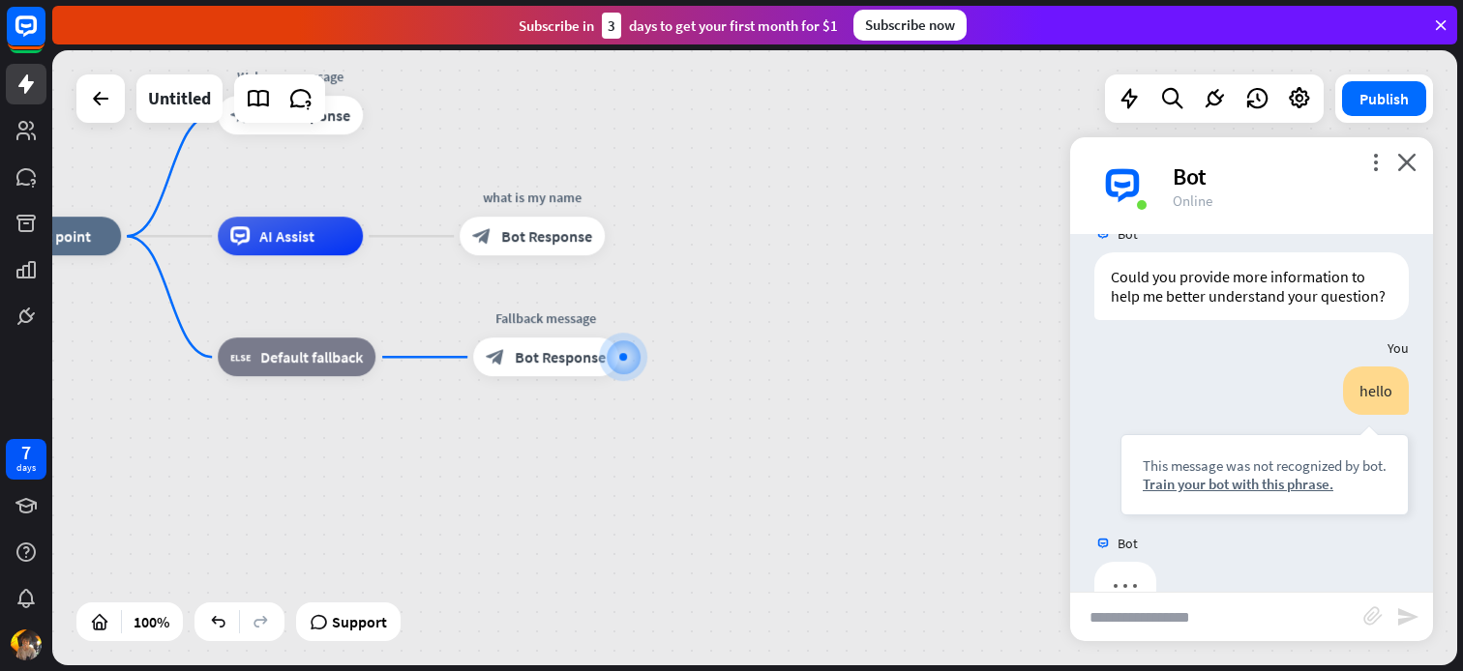
scroll to position [413, 0]
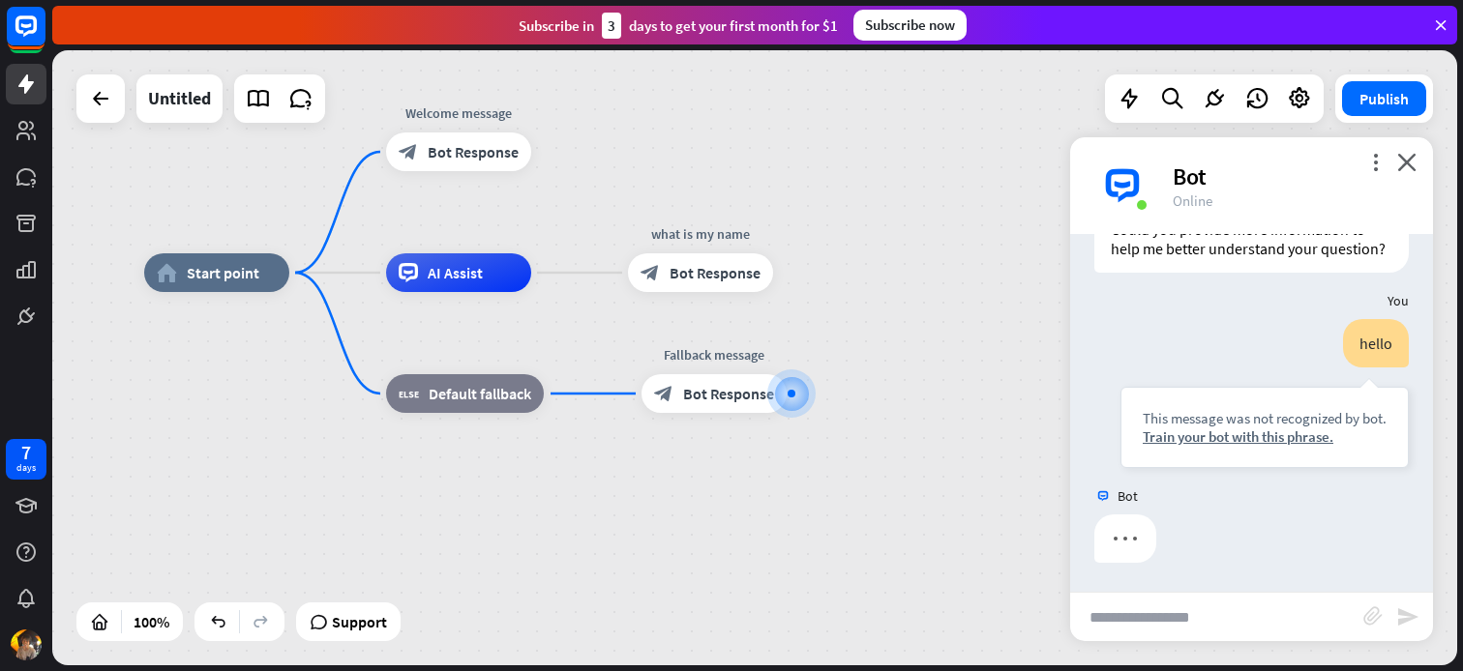
drag, startPoint x: 867, startPoint y: 507, endPoint x: 959, endPoint y: 516, distance: 92.3
click at [960, 517] on div "home_2 Start point Welcome message block_bot_response Bot Response AI Assist wh…" at bounding box center [846, 580] width 1405 height 615
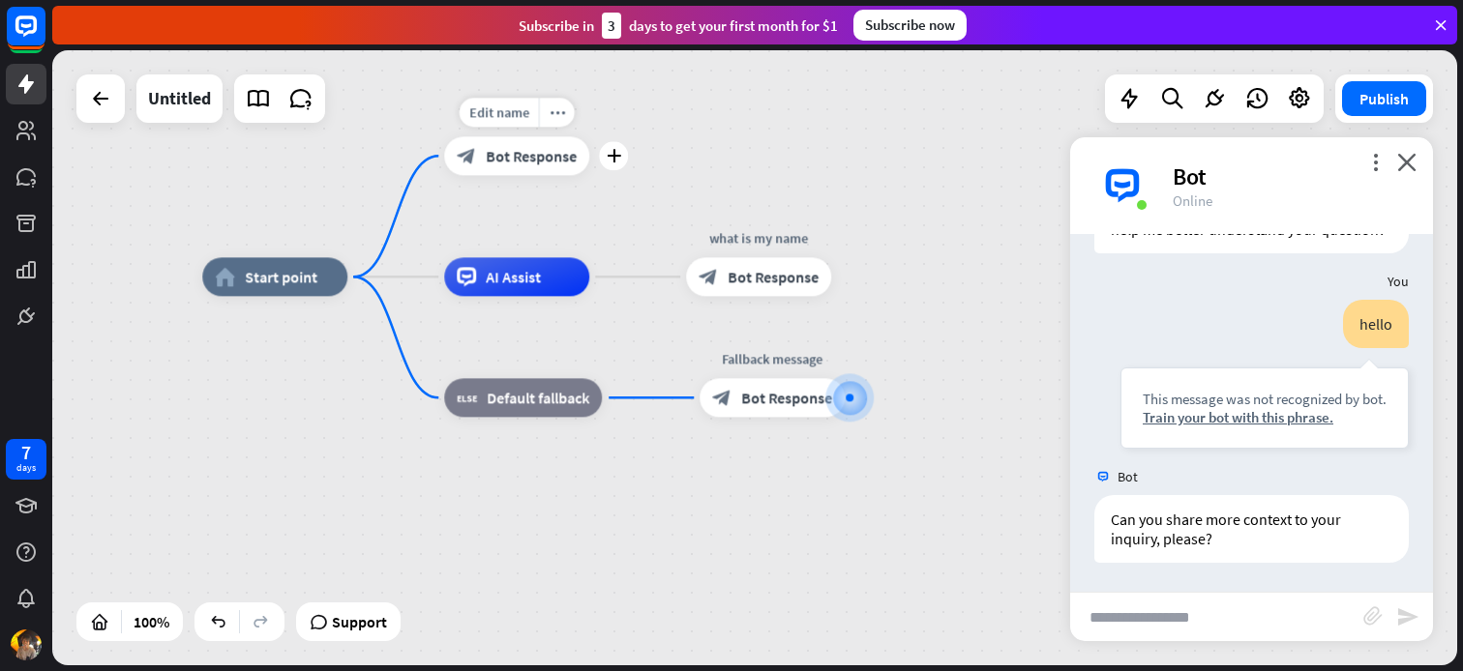
scroll to position [432, 0]
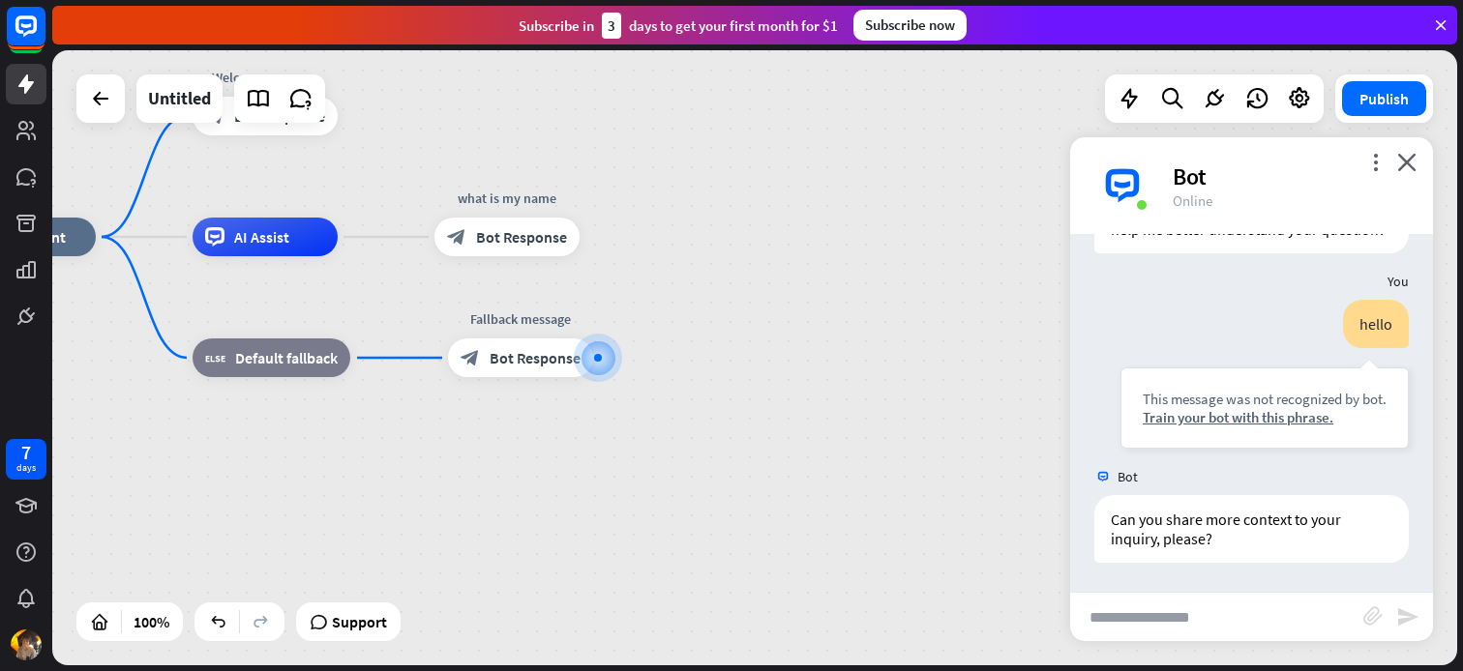
drag, startPoint x: 681, startPoint y: 228, endPoint x: 894, endPoint y: 282, distance: 219.6
click at [863, 280] on div "home_2 Start point Welcome message block_bot_response Bot Response AI Assist wh…" at bounding box center [754, 357] width 1405 height 615
